Goal: Information Seeking & Learning: Learn about a topic

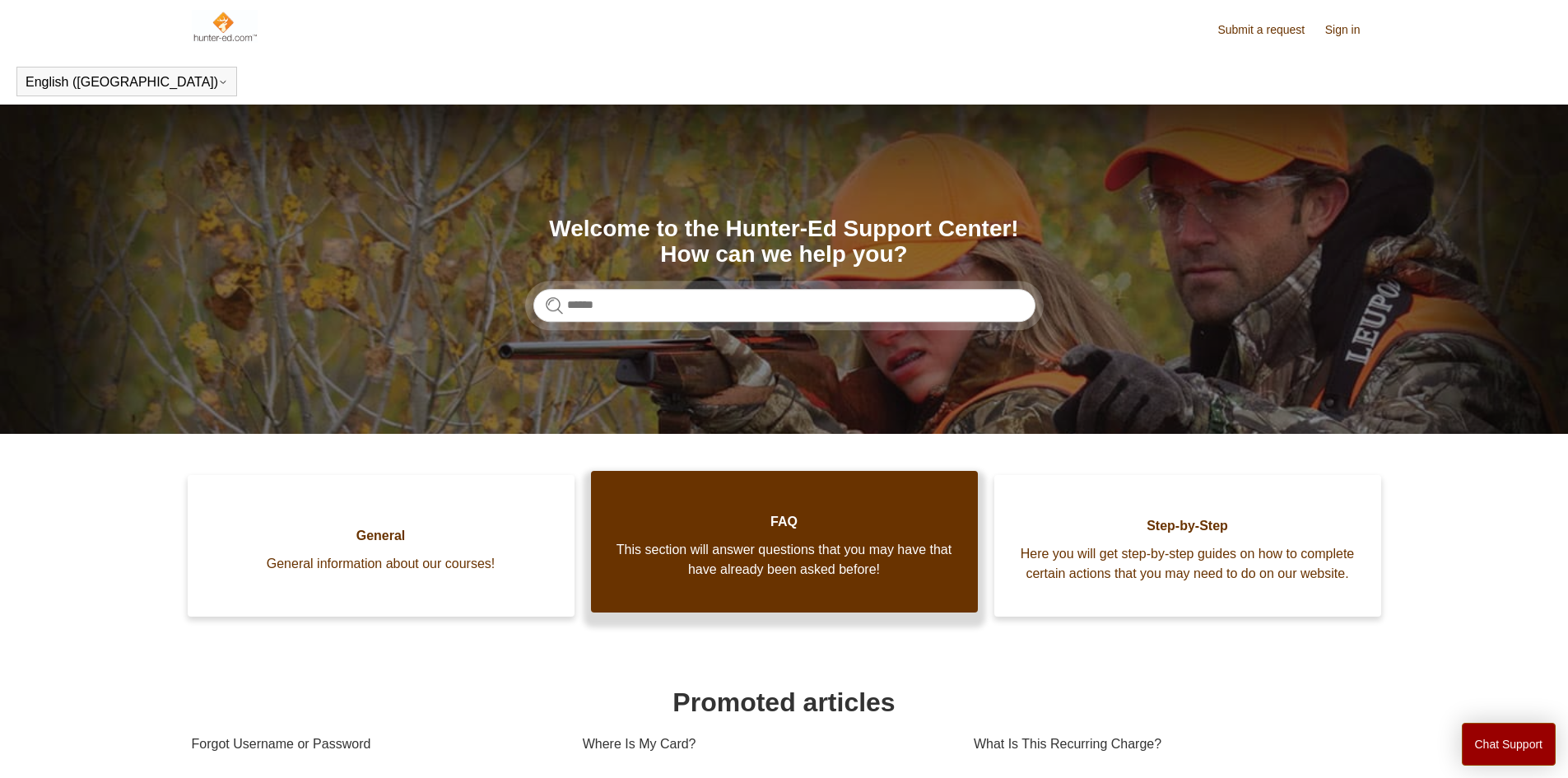
click at [801, 532] on span "FAQ" at bounding box center [784, 522] width 338 height 20
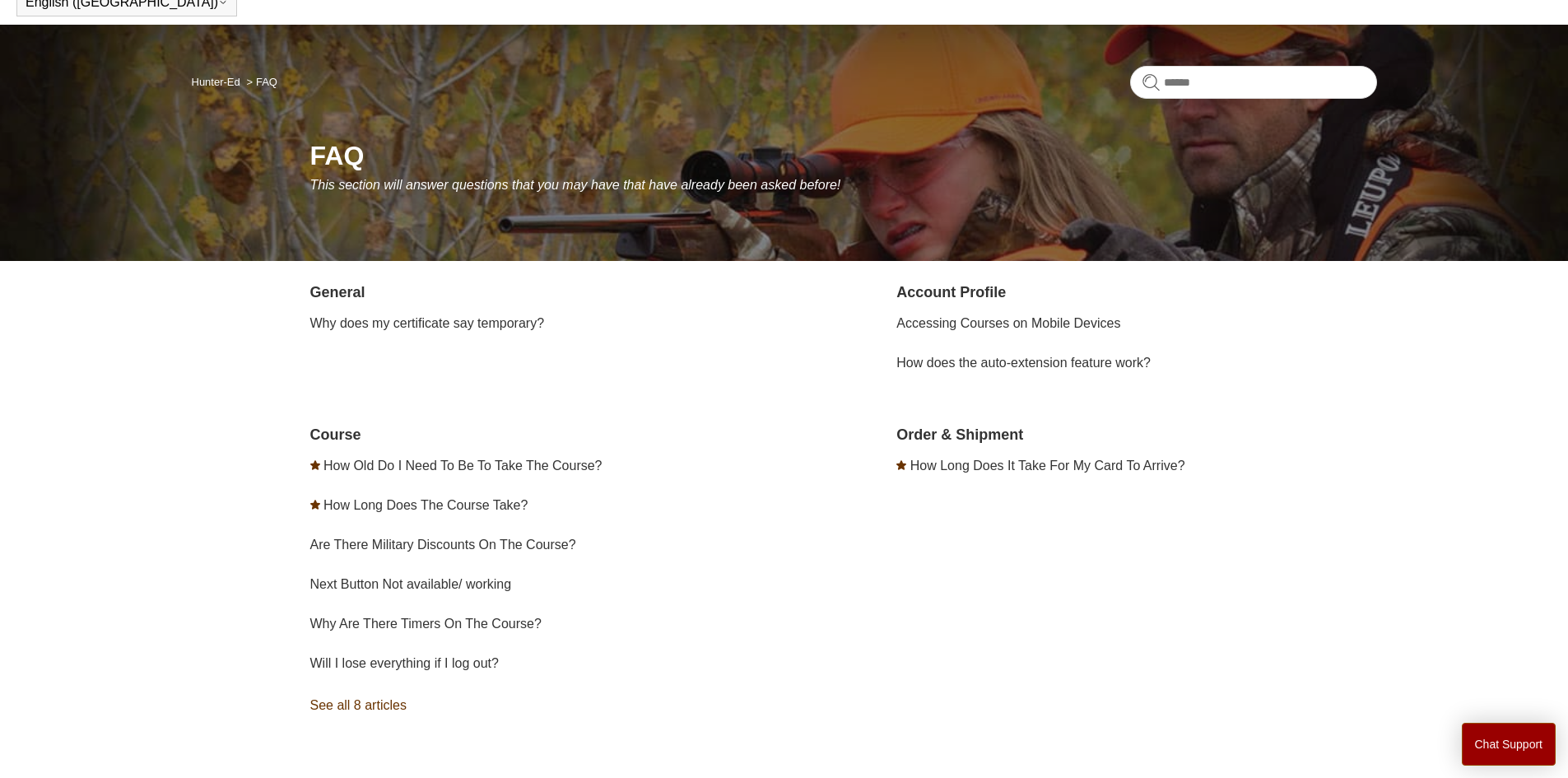
scroll to position [165, 0]
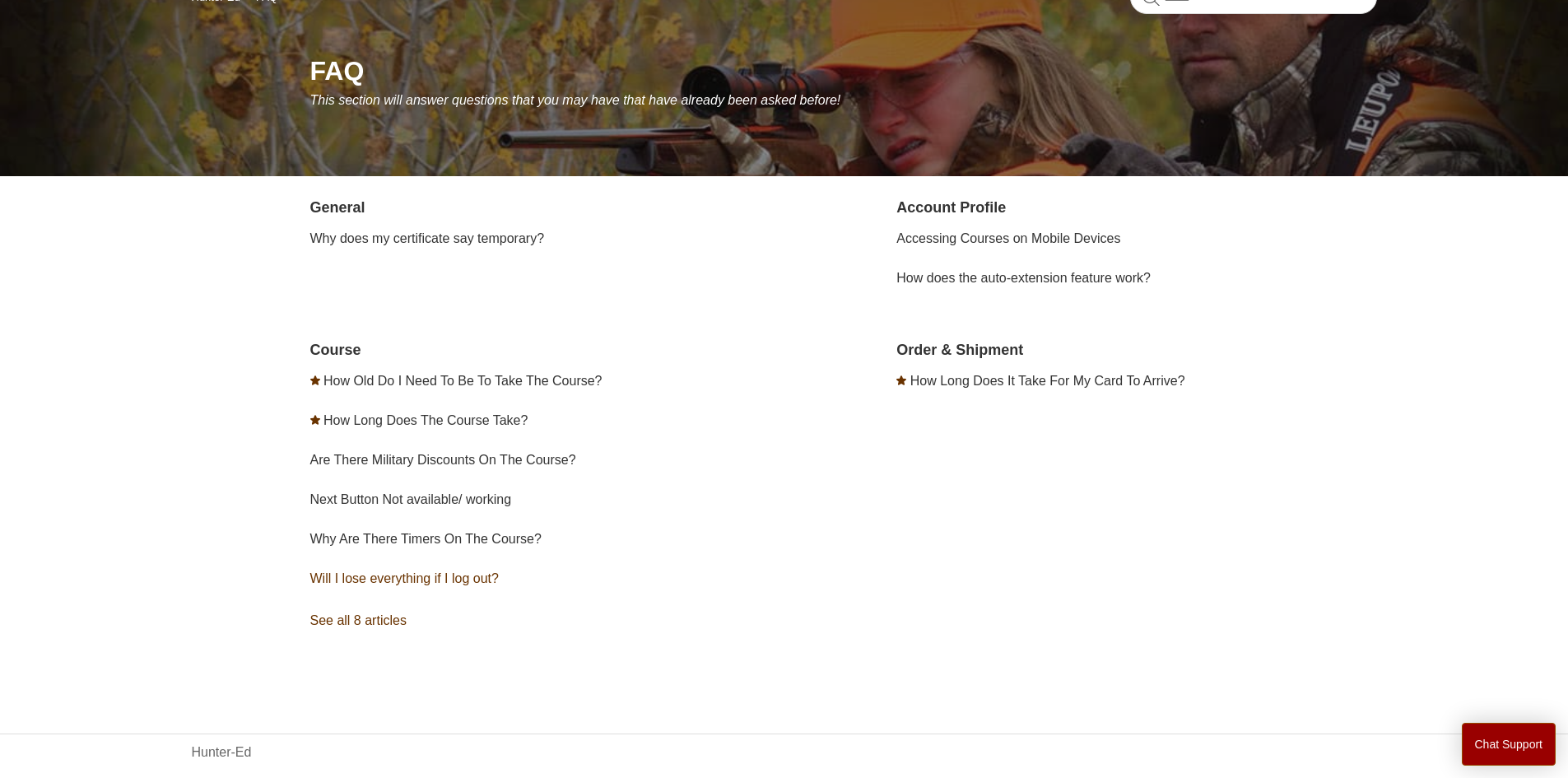
click at [449, 572] on link "Will I lose everything if I log out?" at bounding box center [404, 578] width 188 height 14
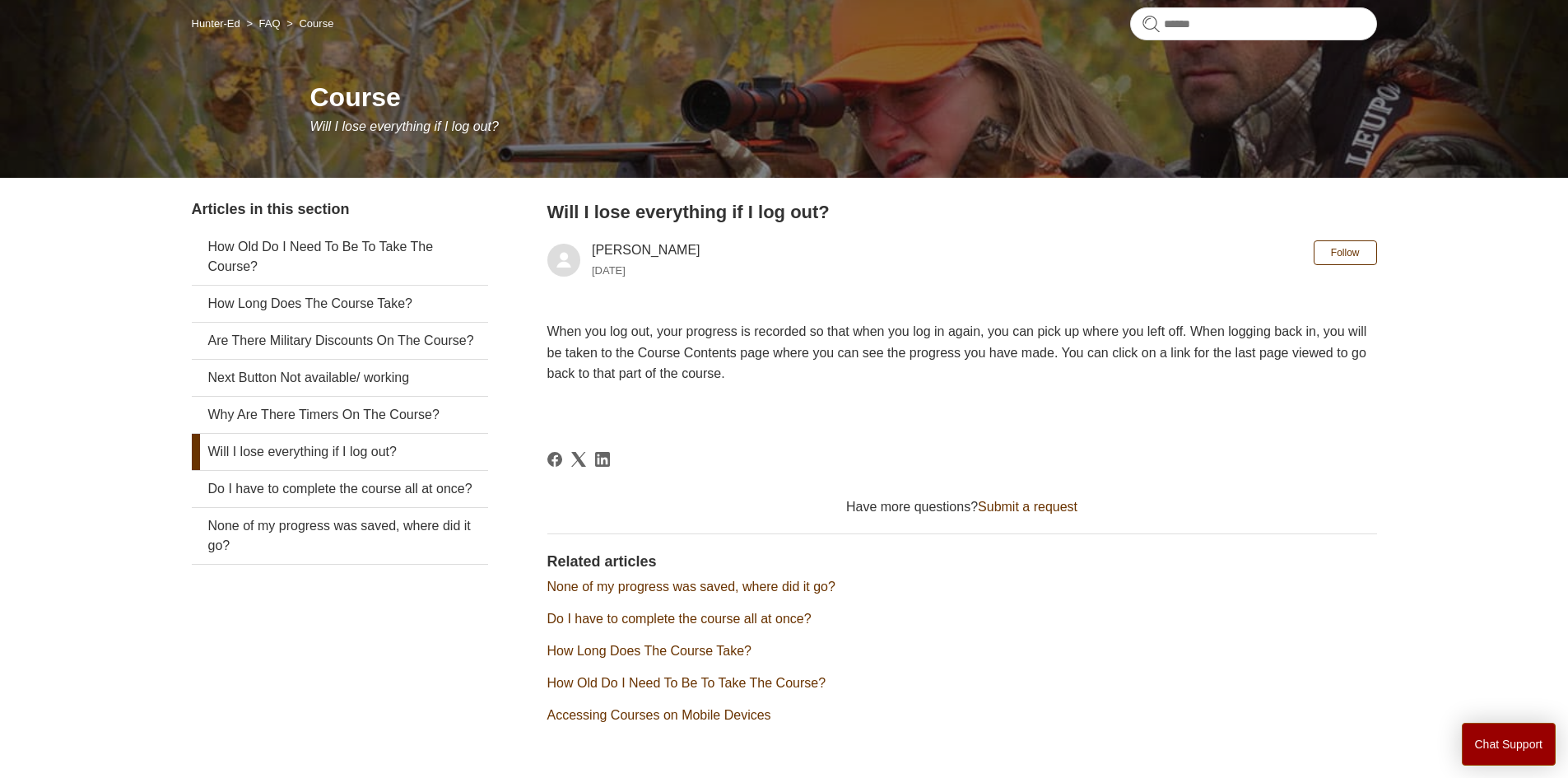
scroll to position [233, 0]
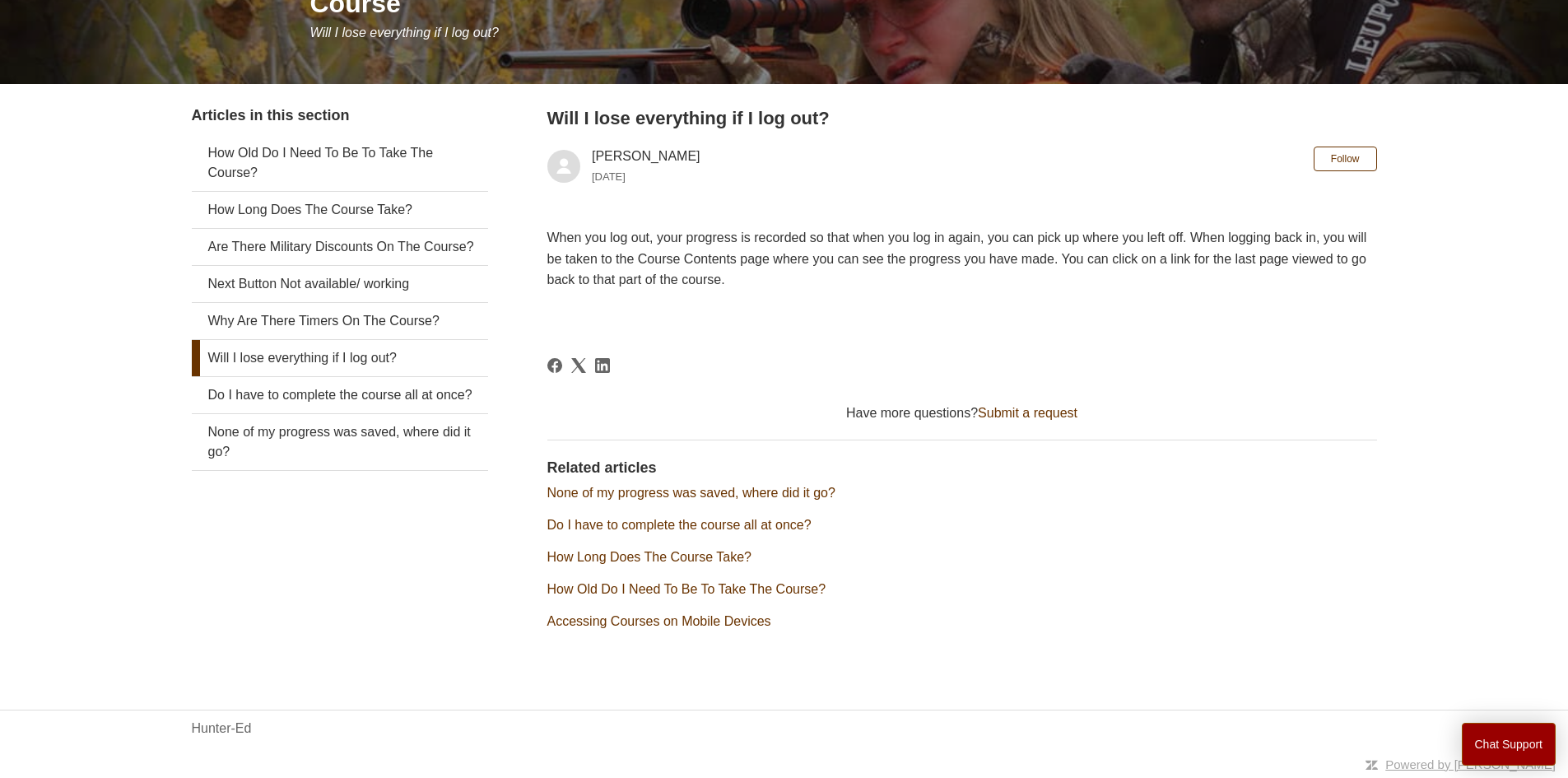
click at [669, 622] on link "Accessing Courses on Mobile Devices" at bounding box center [659, 621] width 224 height 14
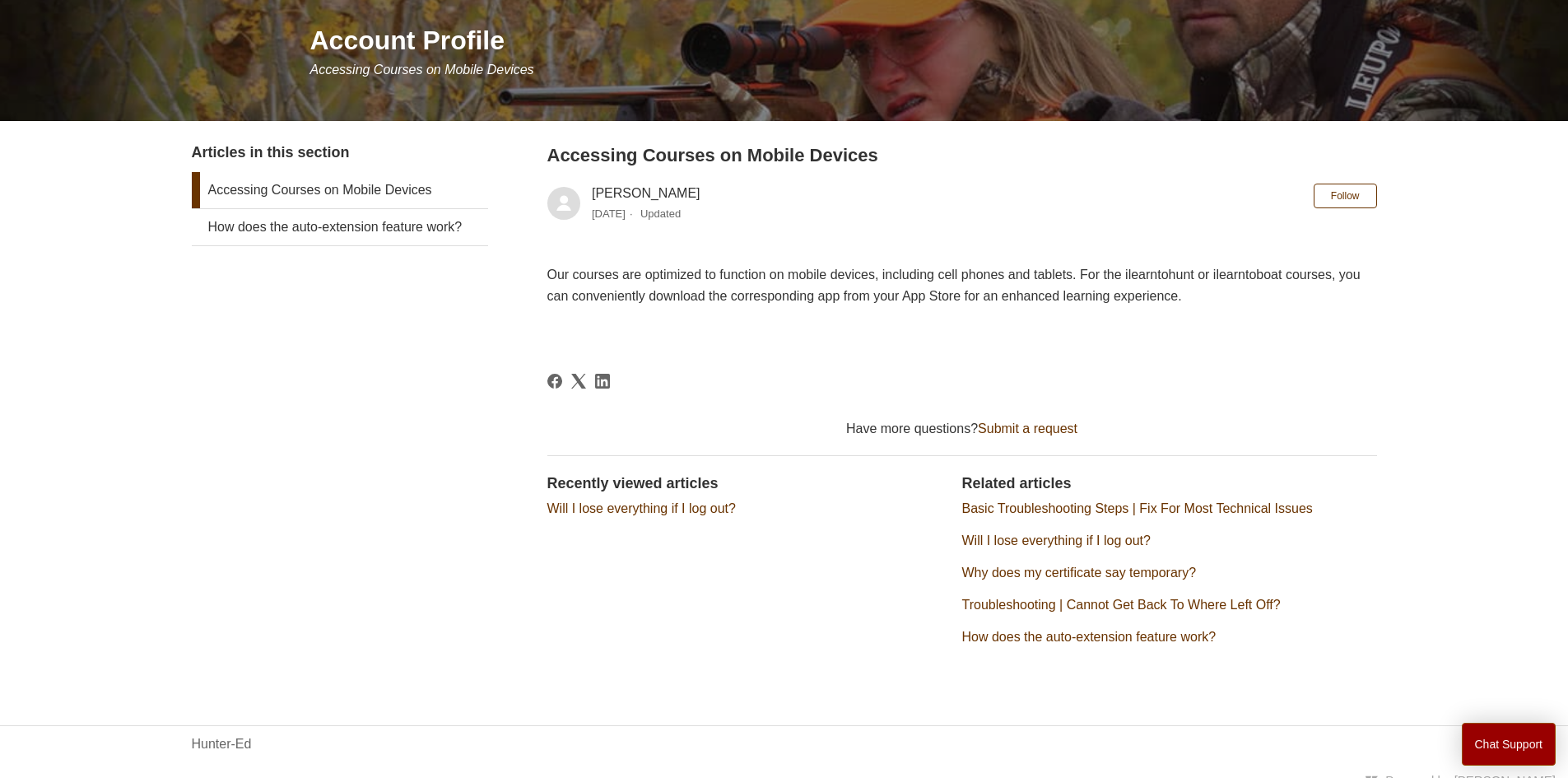
scroll to position [210, 0]
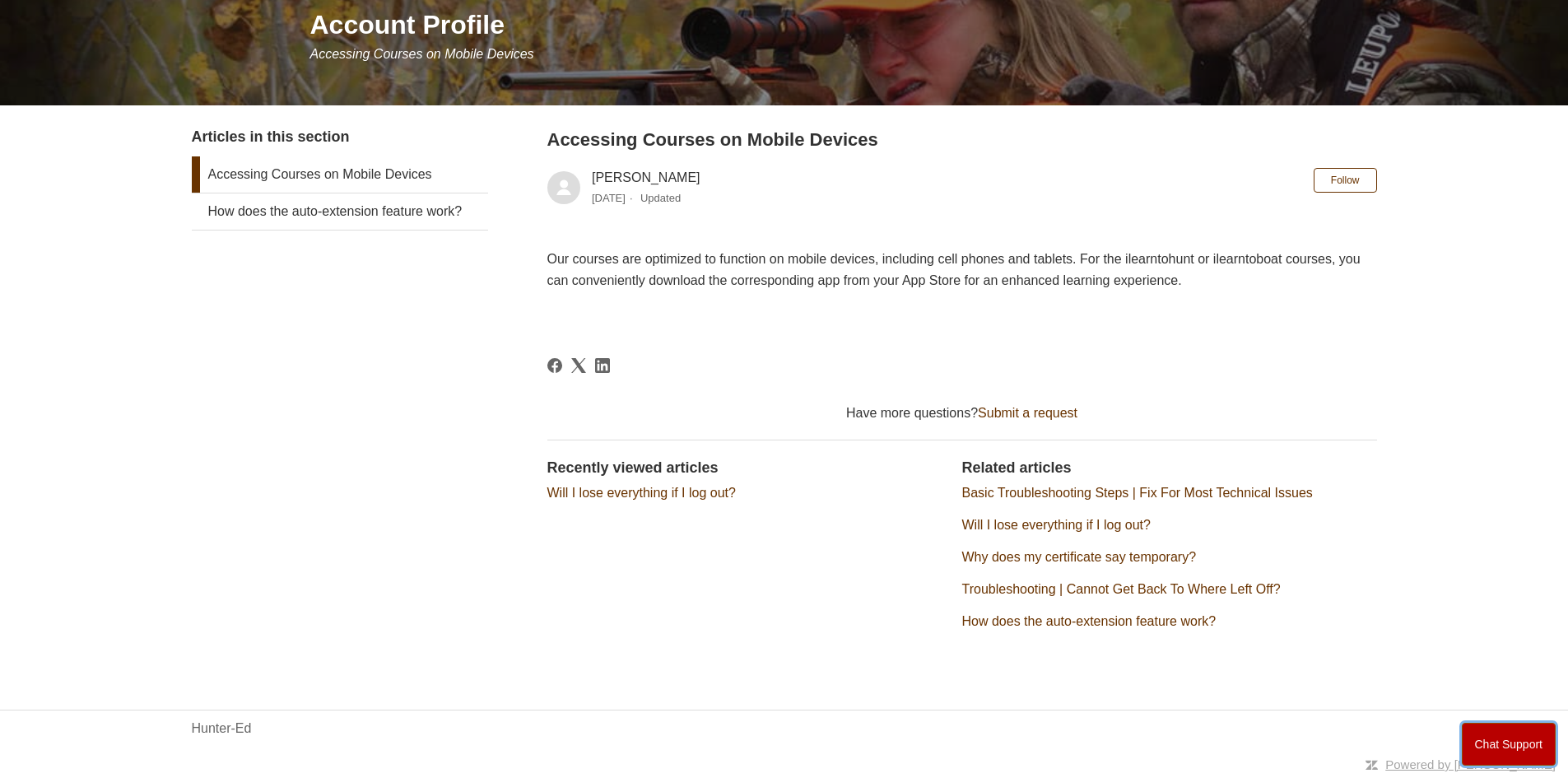
click at [1502, 726] on button "Chat Support" at bounding box center [1509, 744] width 95 height 43
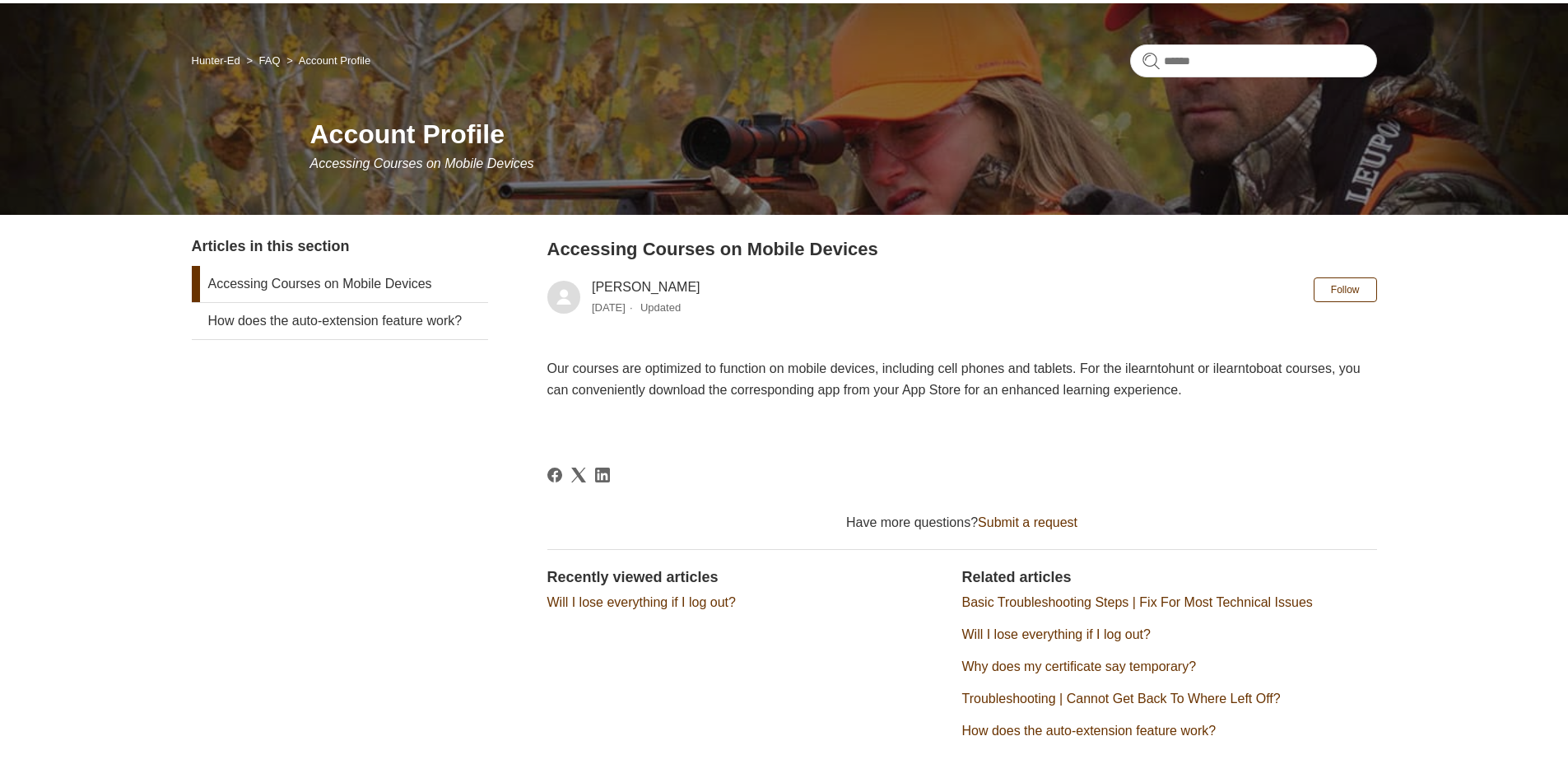
scroll to position [0, 0]
